Goal: Transaction & Acquisition: Purchase product/service

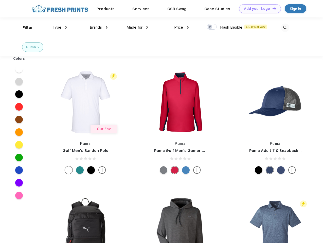
click at [258, 9] on link "Add your Logo Design Tool" at bounding box center [260, 8] width 42 height 9
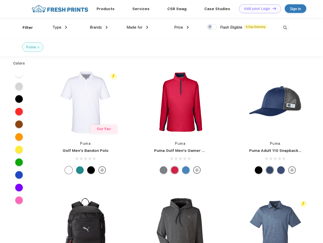
click at [0, 0] on div "Design Tool" at bounding box center [0, 0] width 0 height 0
click at [272, 8] on link "Add your Logo Design Tool" at bounding box center [260, 8] width 42 height 9
click at [24, 28] on div "Filter" at bounding box center [28, 28] width 10 height 6
click at [60, 27] on span "Type" at bounding box center [56, 27] width 9 height 5
click at [98, 27] on span "Brands" at bounding box center [96, 27] width 12 height 5
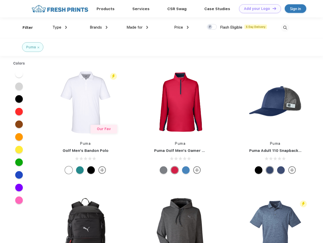
click at [137, 27] on span "Made for" at bounding box center [134, 27] width 16 height 5
click at [181, 27] on span "Price" at bounding box center [178, 27] width 9 height 5
click at [212, 27] on div at bounding box center [212, 27] width 10 height 6
click at [210, 27] on input "checkbox" at bounding box center [208, 25] width 3 height 3
click at [285, 28] on img at bounding box center [285, 28] width 8 height 8
